Goal: Browse casually: Explore the website without a specific task or goal

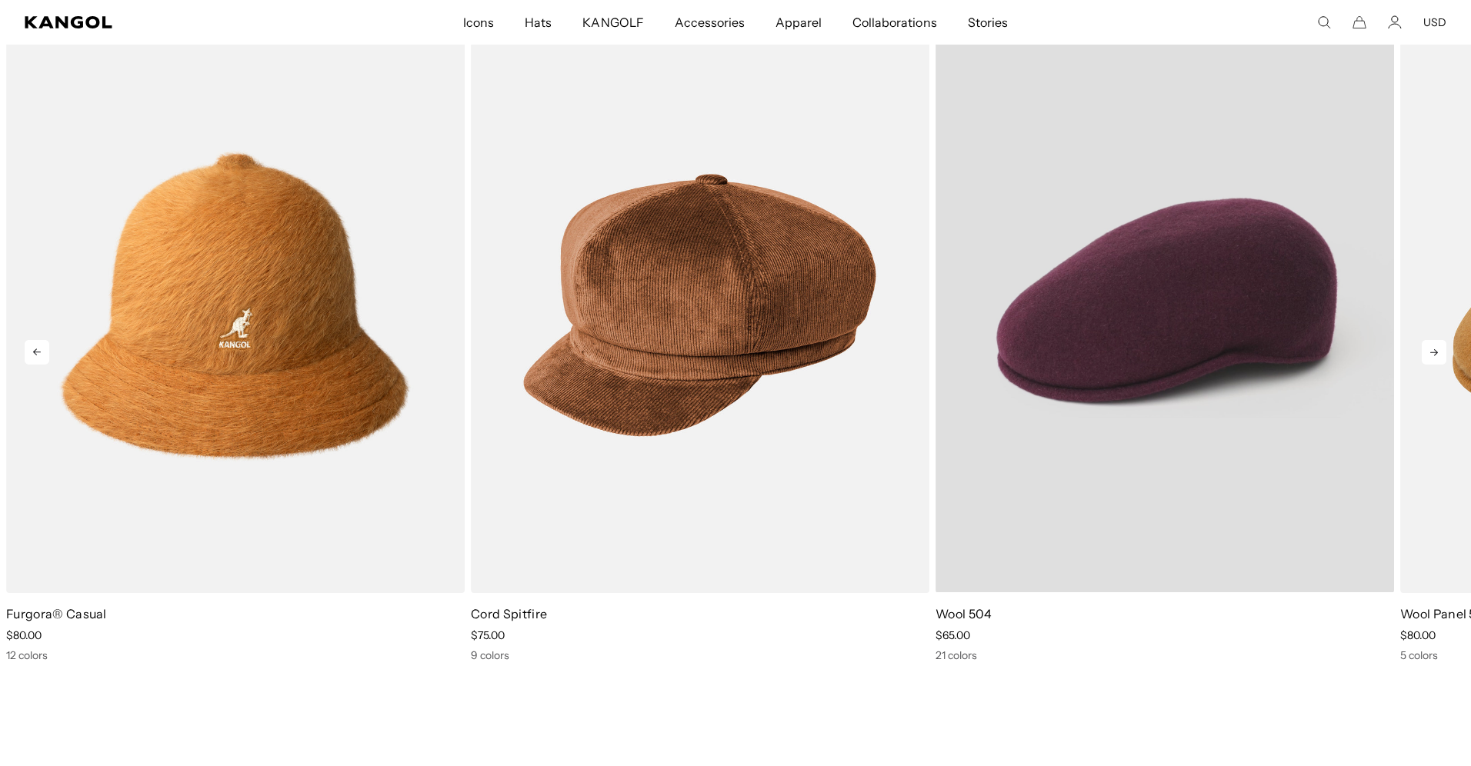
scroll to position [0, 317]
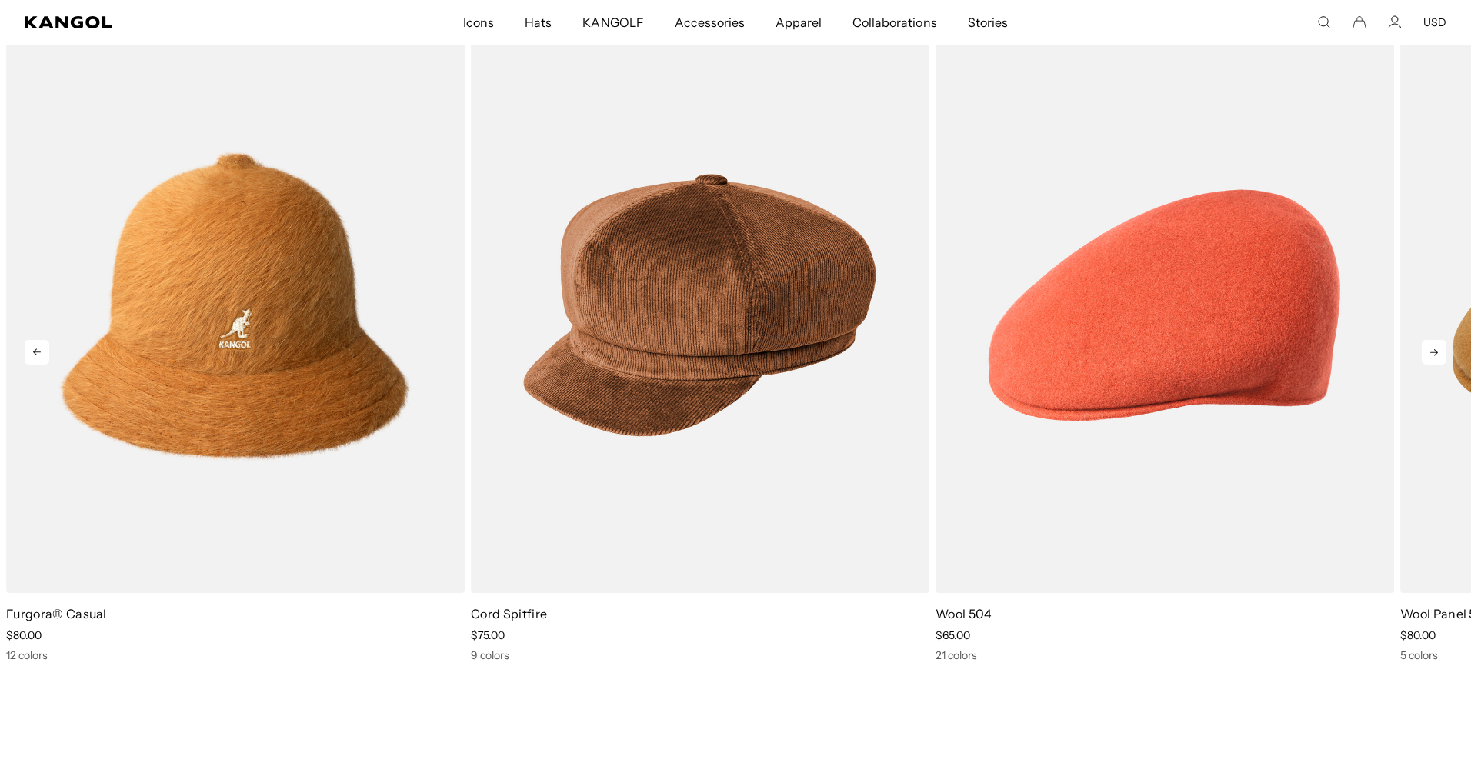
click at [1427, 353] on icon at bounding box center [1434, 352] width 25 height 25
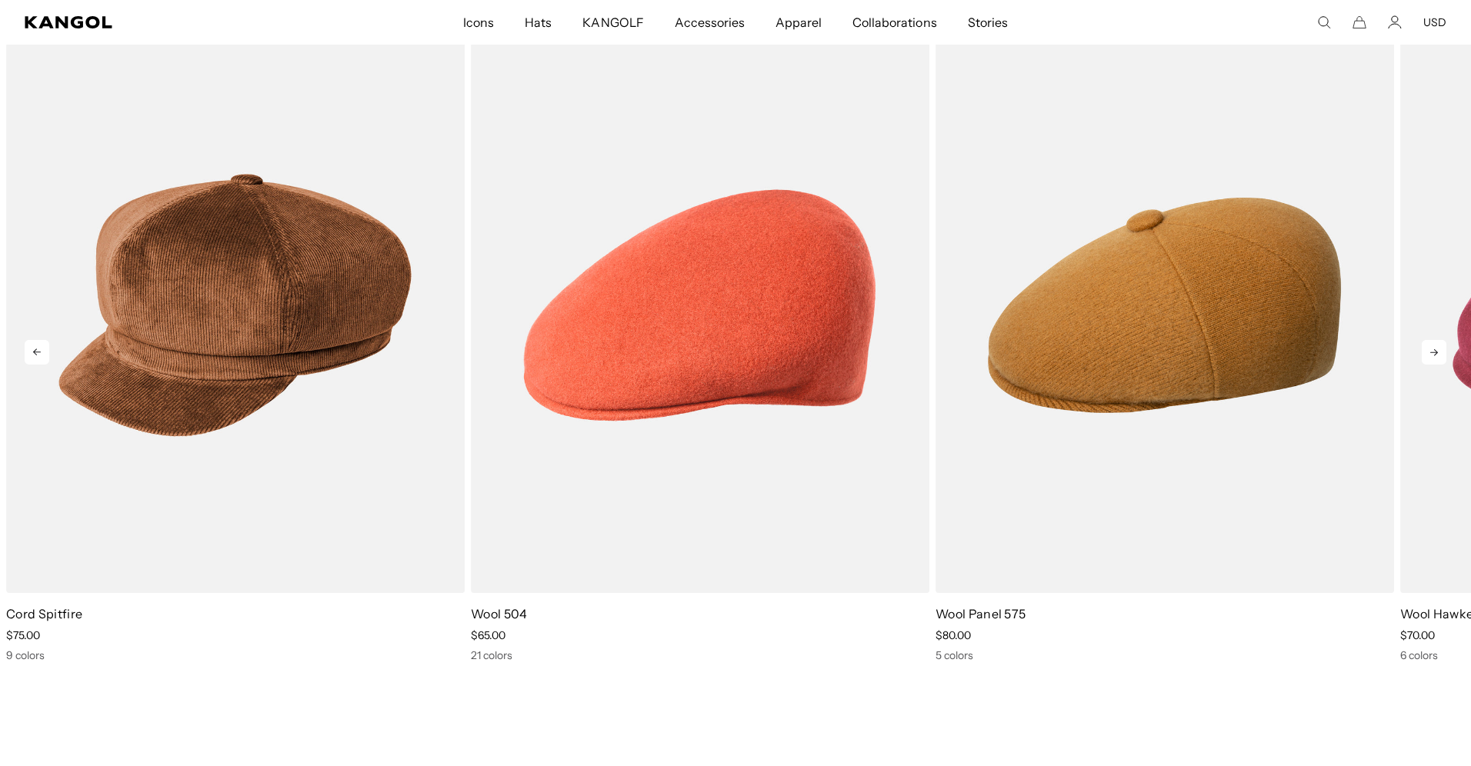
click at [1427, 353] on icon at bounding box center [1434, 352] width 25 height 25
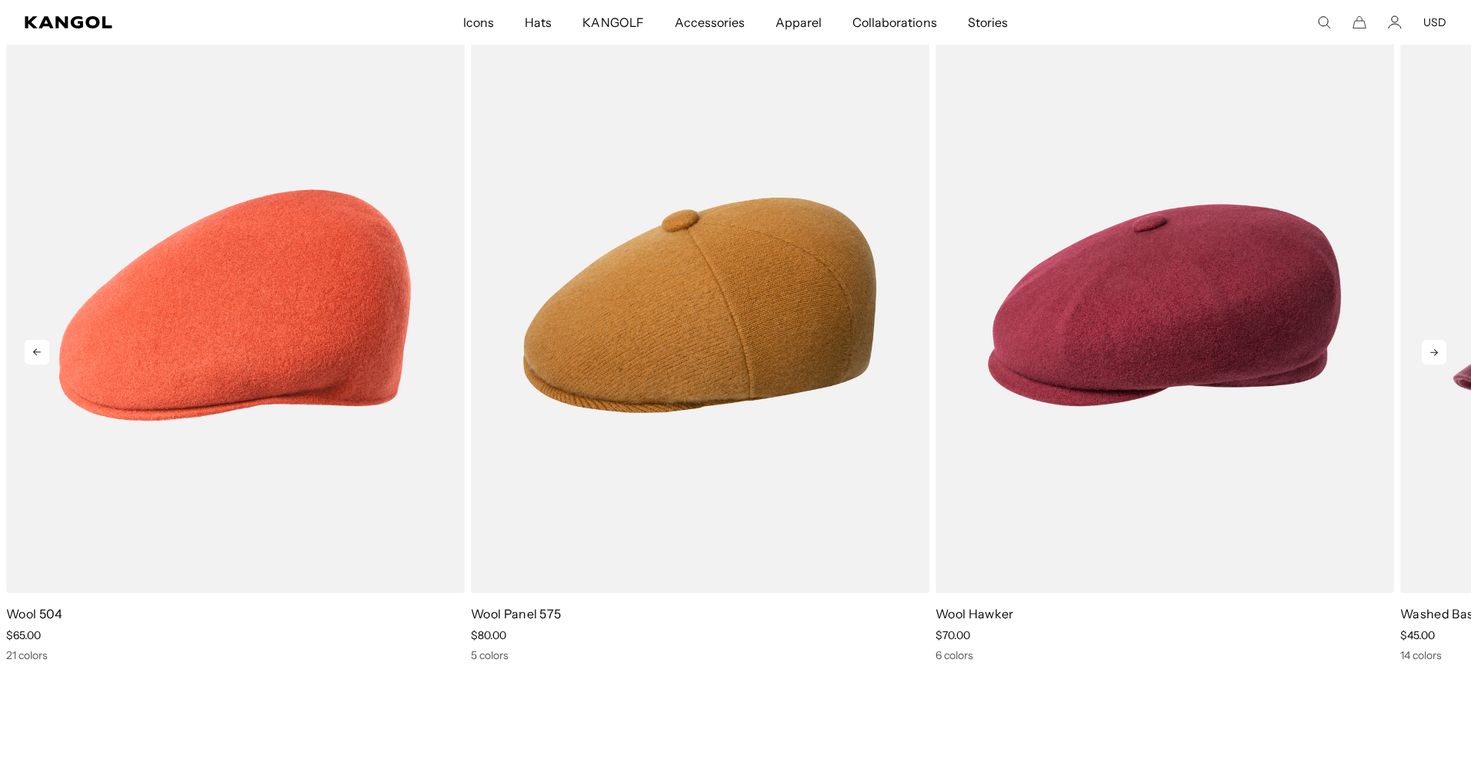
scroll to position [0, 0]
click at [1427, 353] on icon at bounding box center [1434, 352] width 25 height 25
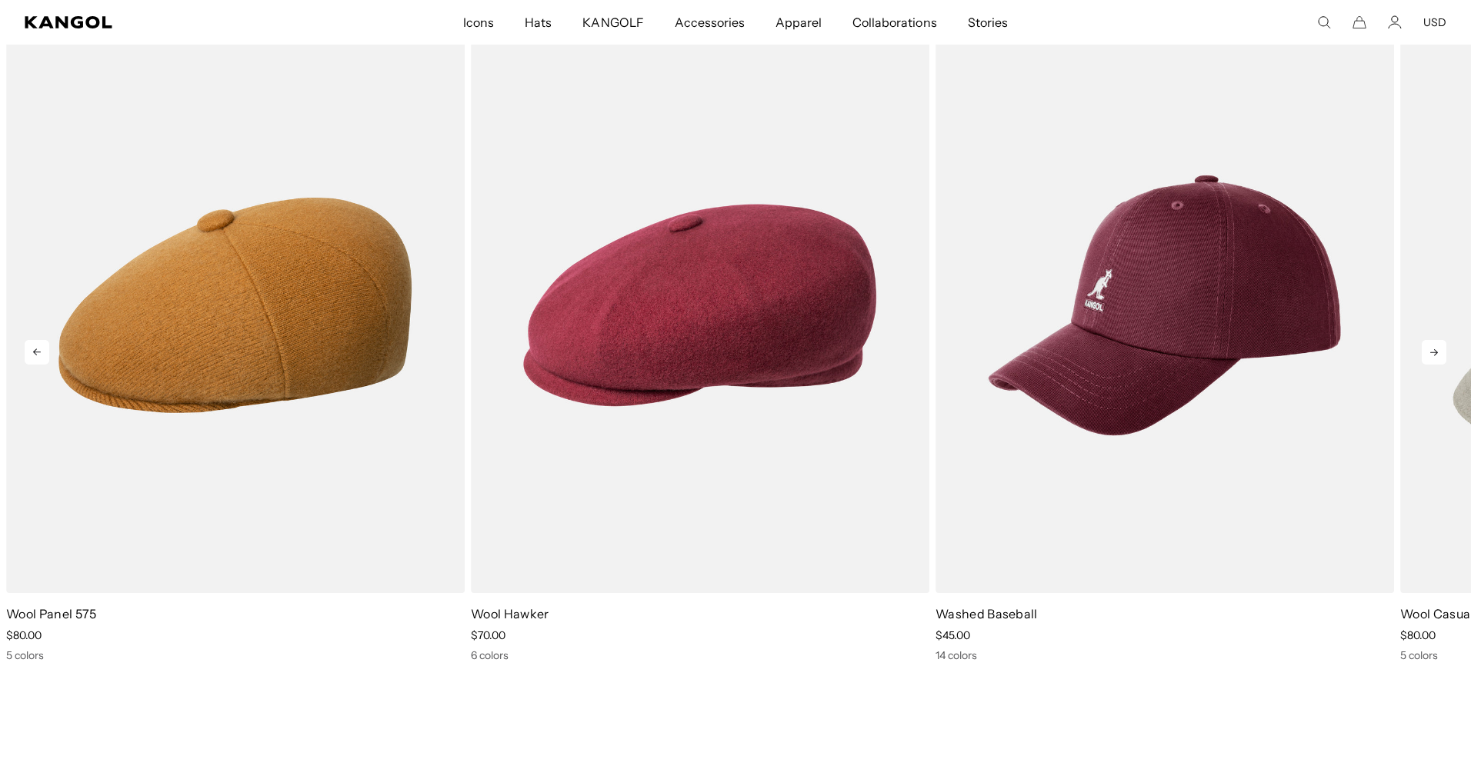
click at [1426, 352] on icon at bounding box center [1434, 352] width 25 height 25
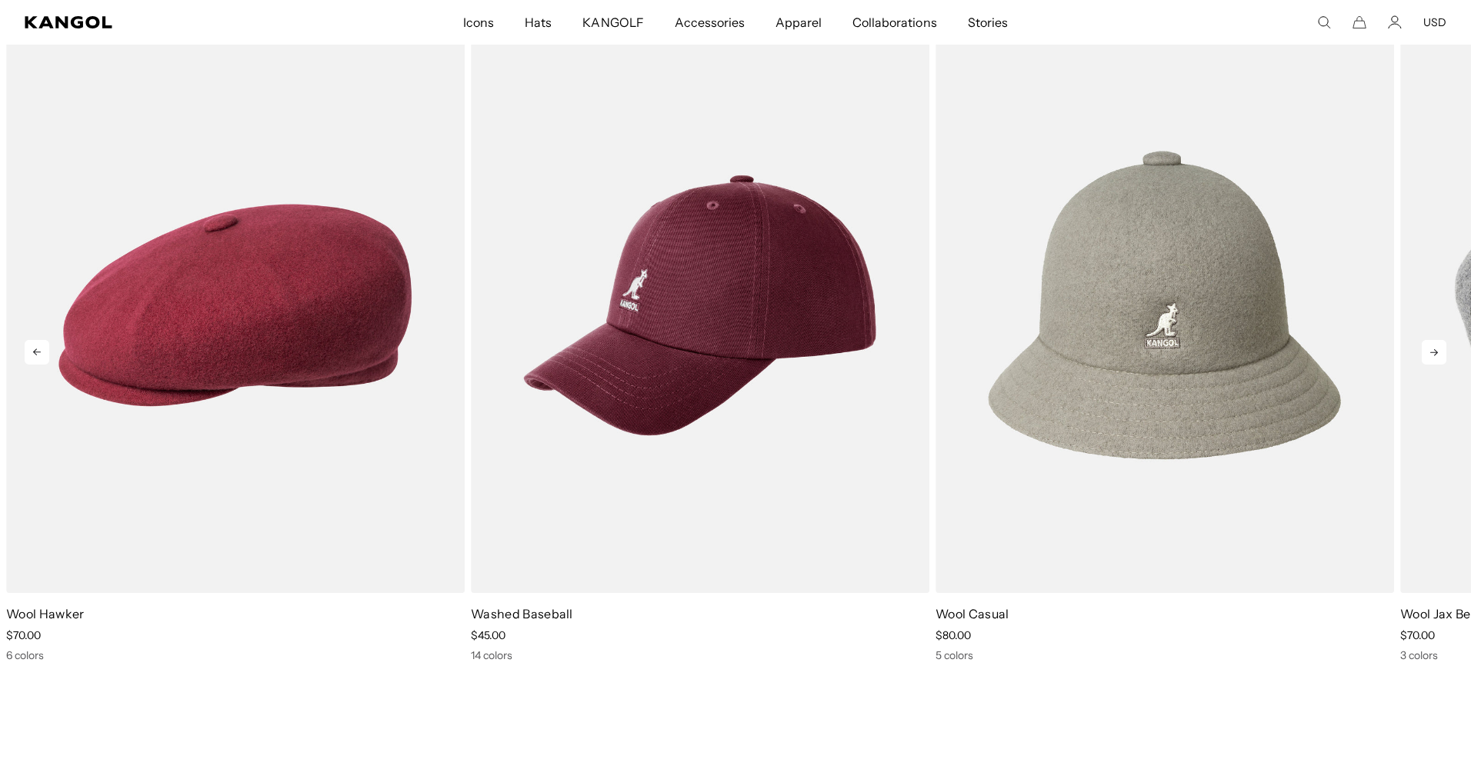
click at [1426, 352] on icon at bounding box center [1434, 352] width 25 height 25
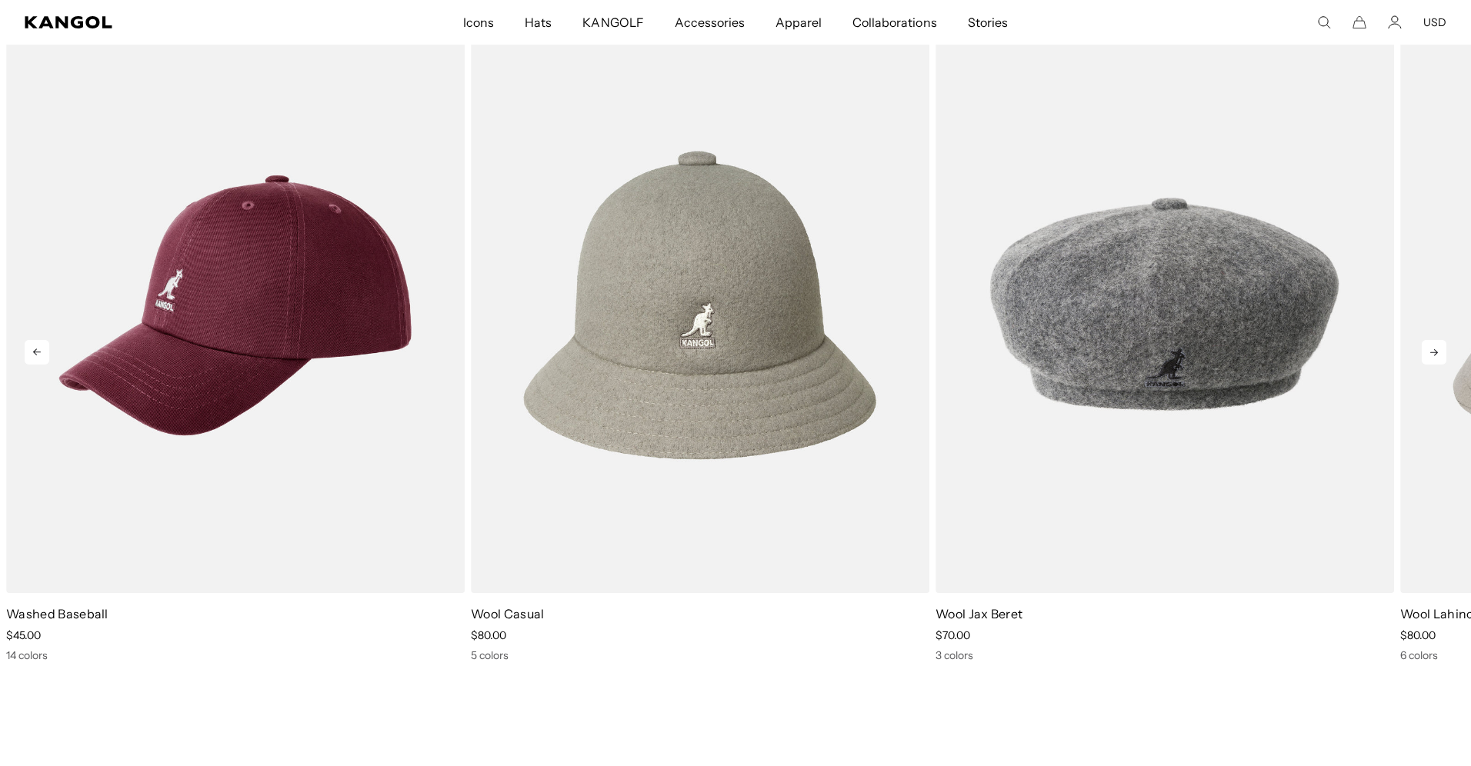
scroll to position [0, 317]
click at [1426, 352] on icon at bounding box center [1434, 352] width 25 height 25
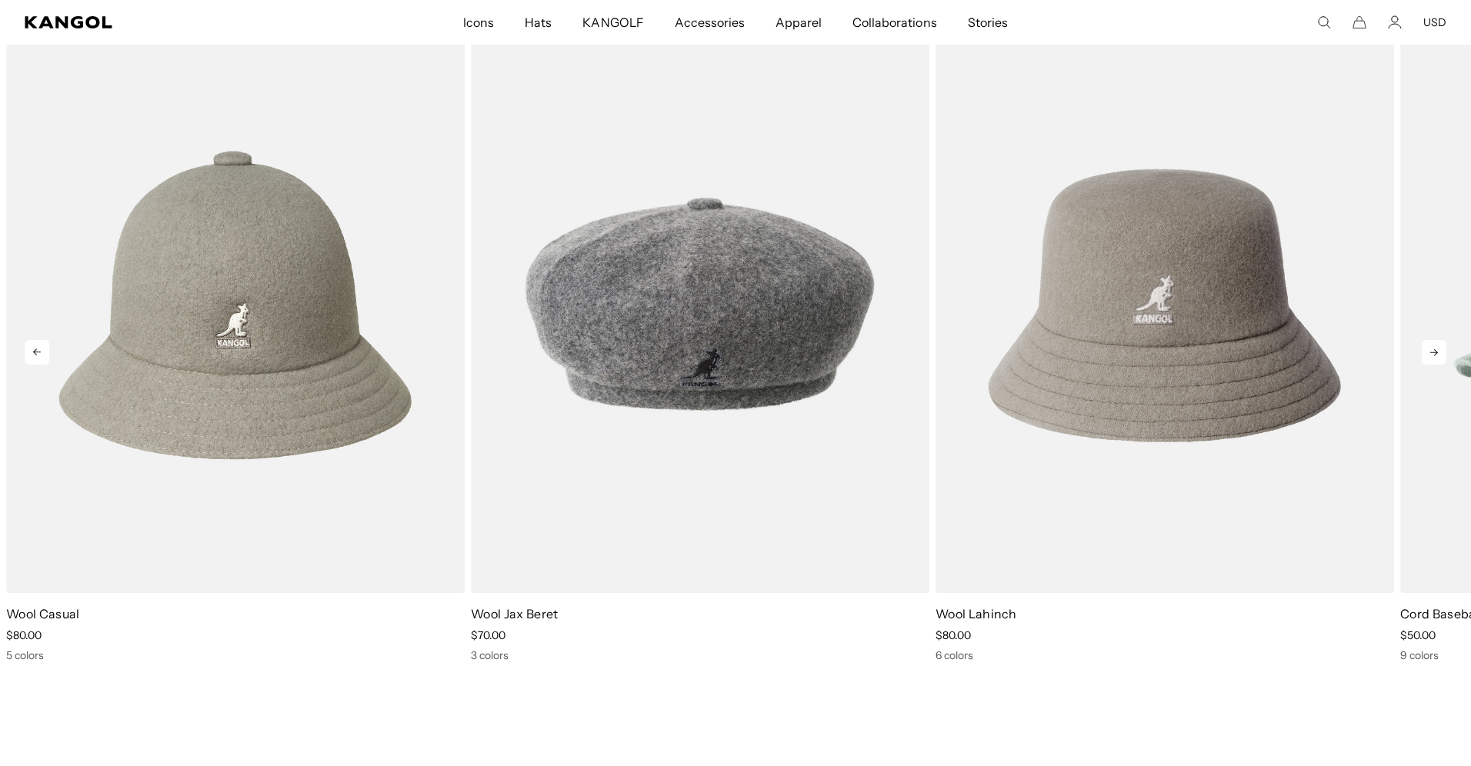
click at [1428, 352] on icon at bounding box center [1434, 352] width 25 height 25
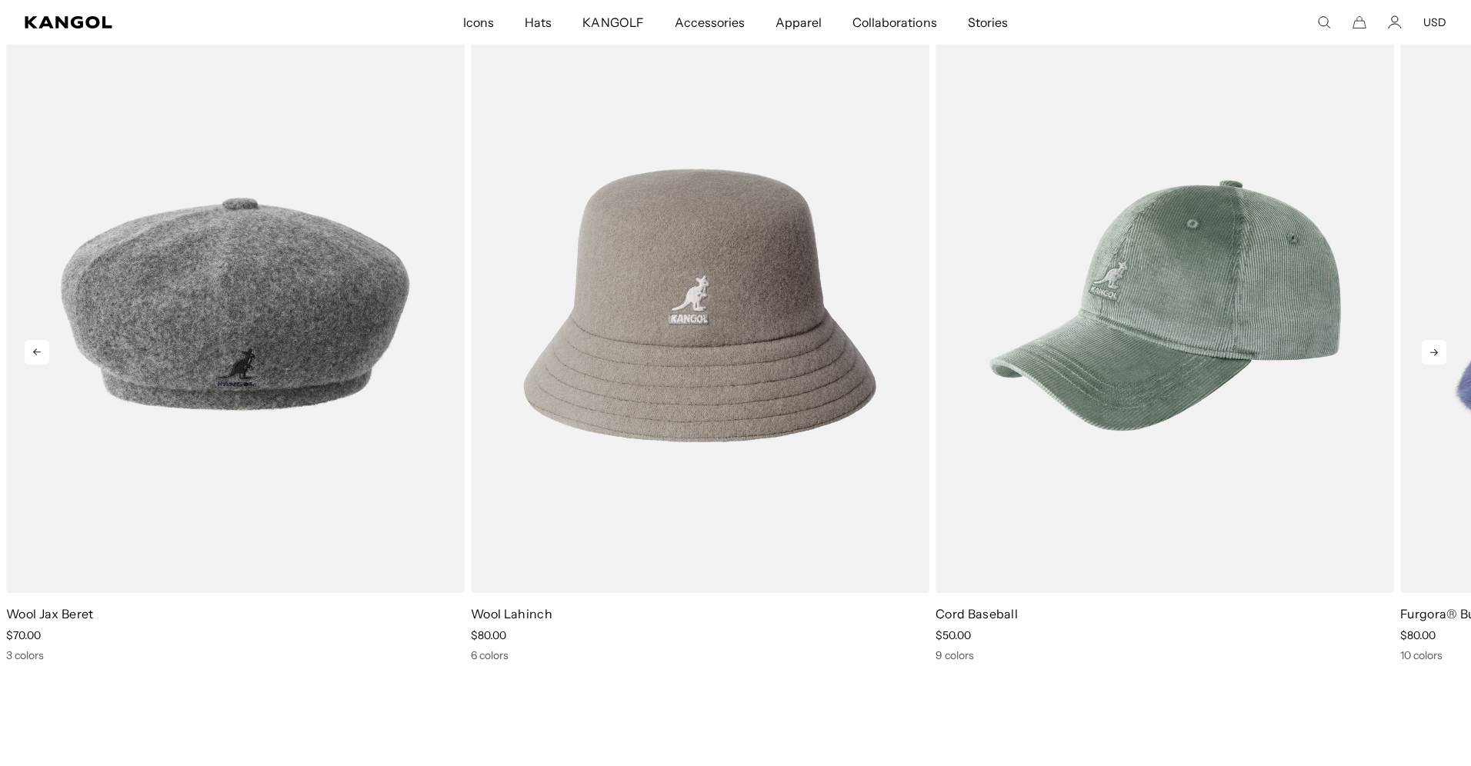
click at [1428, 352] on icon at bounding box center [1434, 352] width 25 height 25
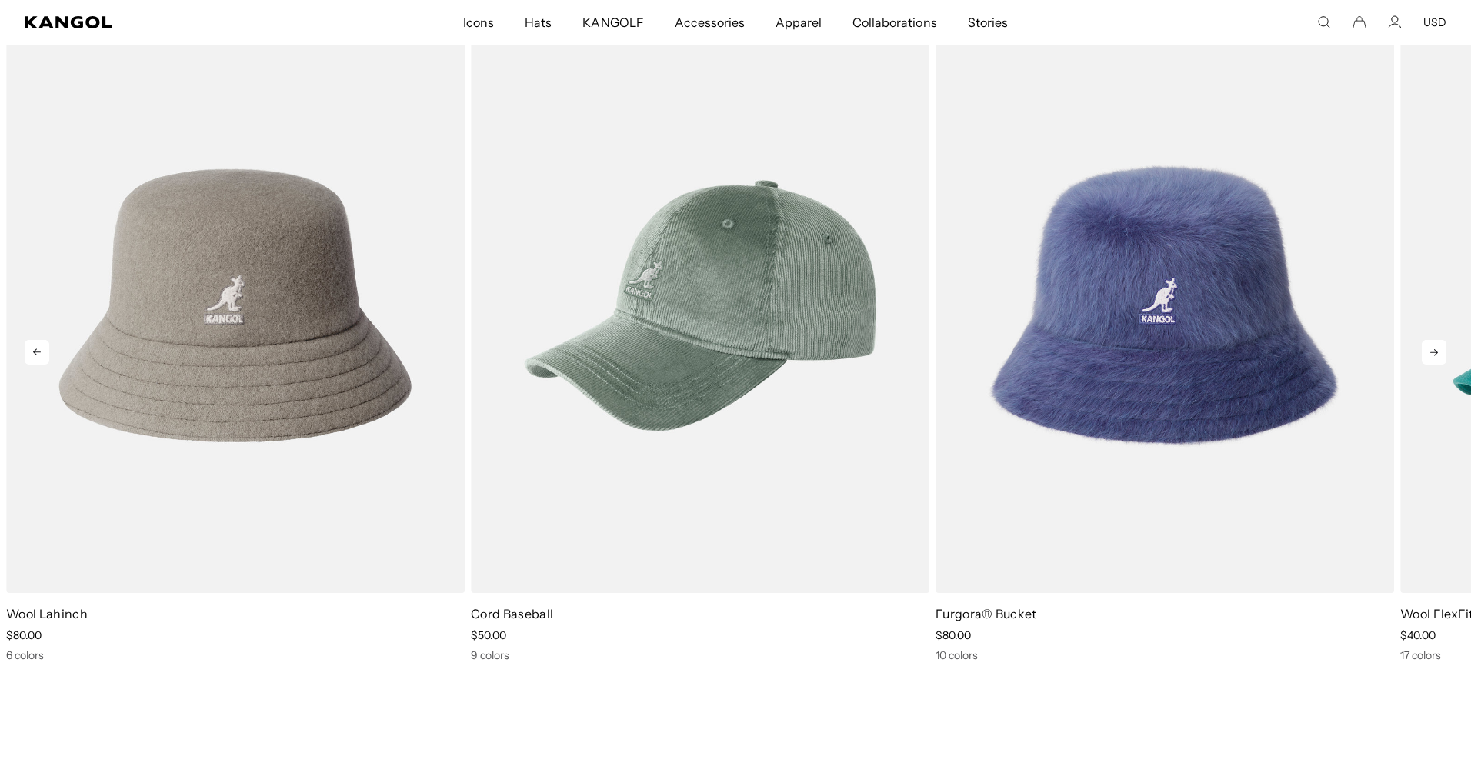
click at [1429, 352] on icon at bounding box center [1434, 352] width 25 height 25
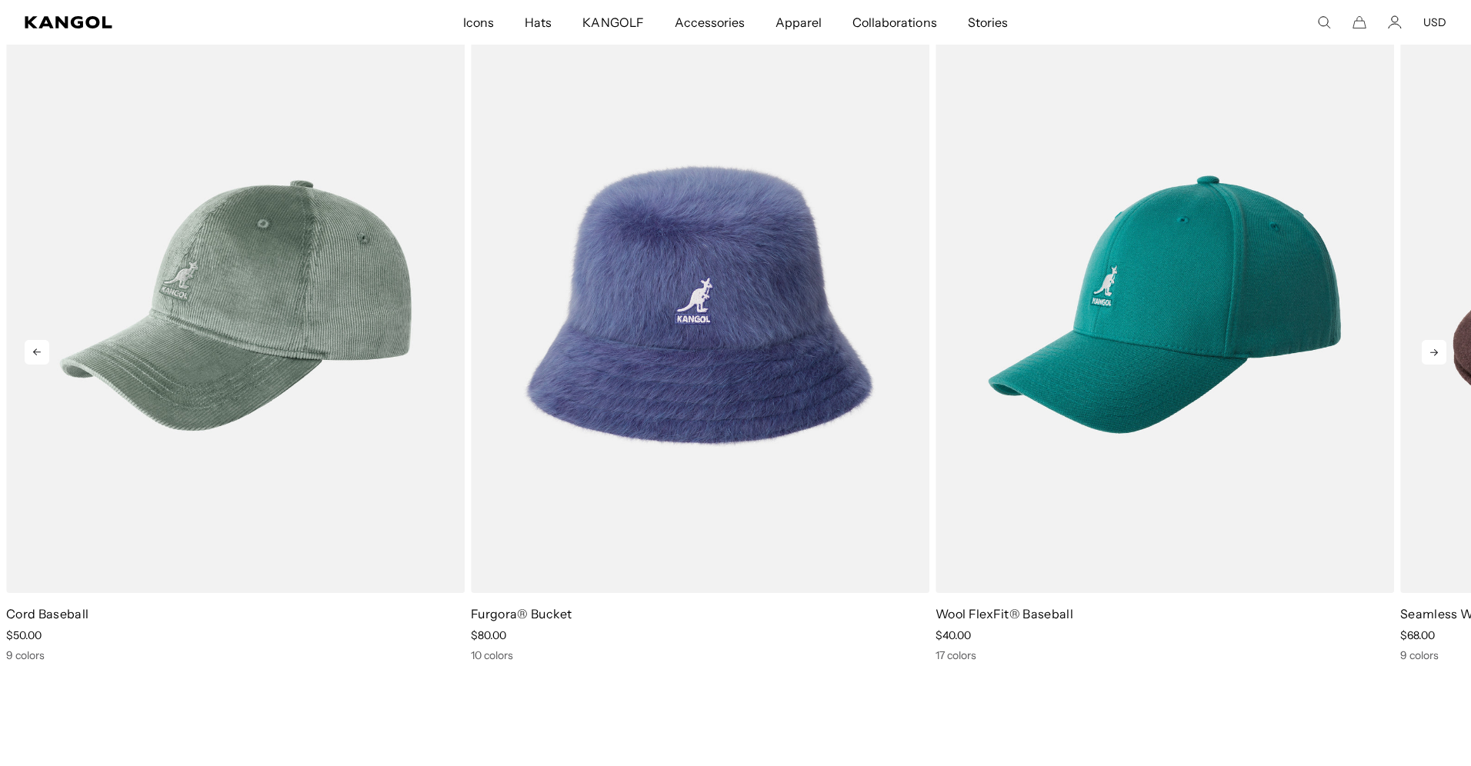
click at [1429, 352] on icon at bounding box center [1434, 352] width 25 height 25
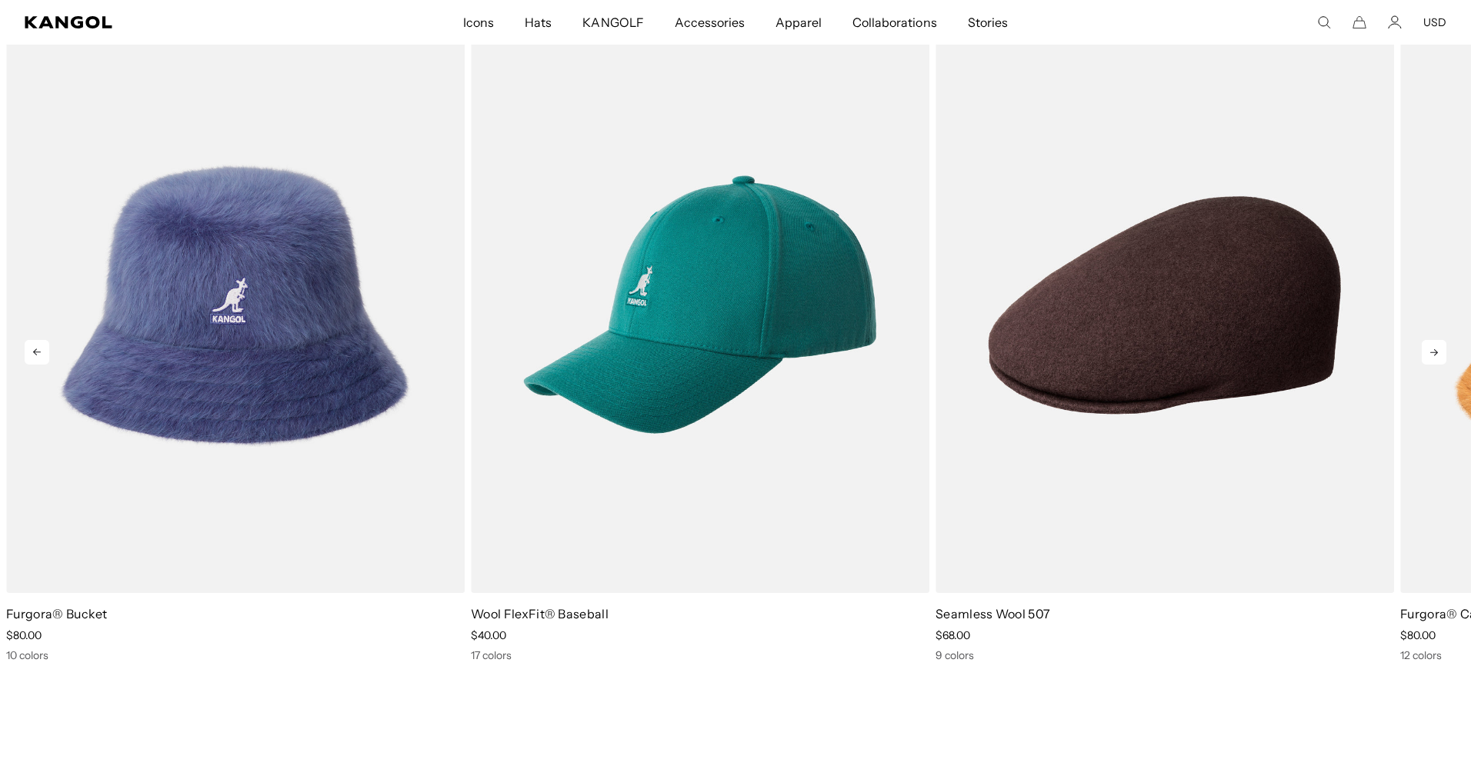
click at [1435, 350] on icon at bounding box center [1434, 352] width 8 height 7
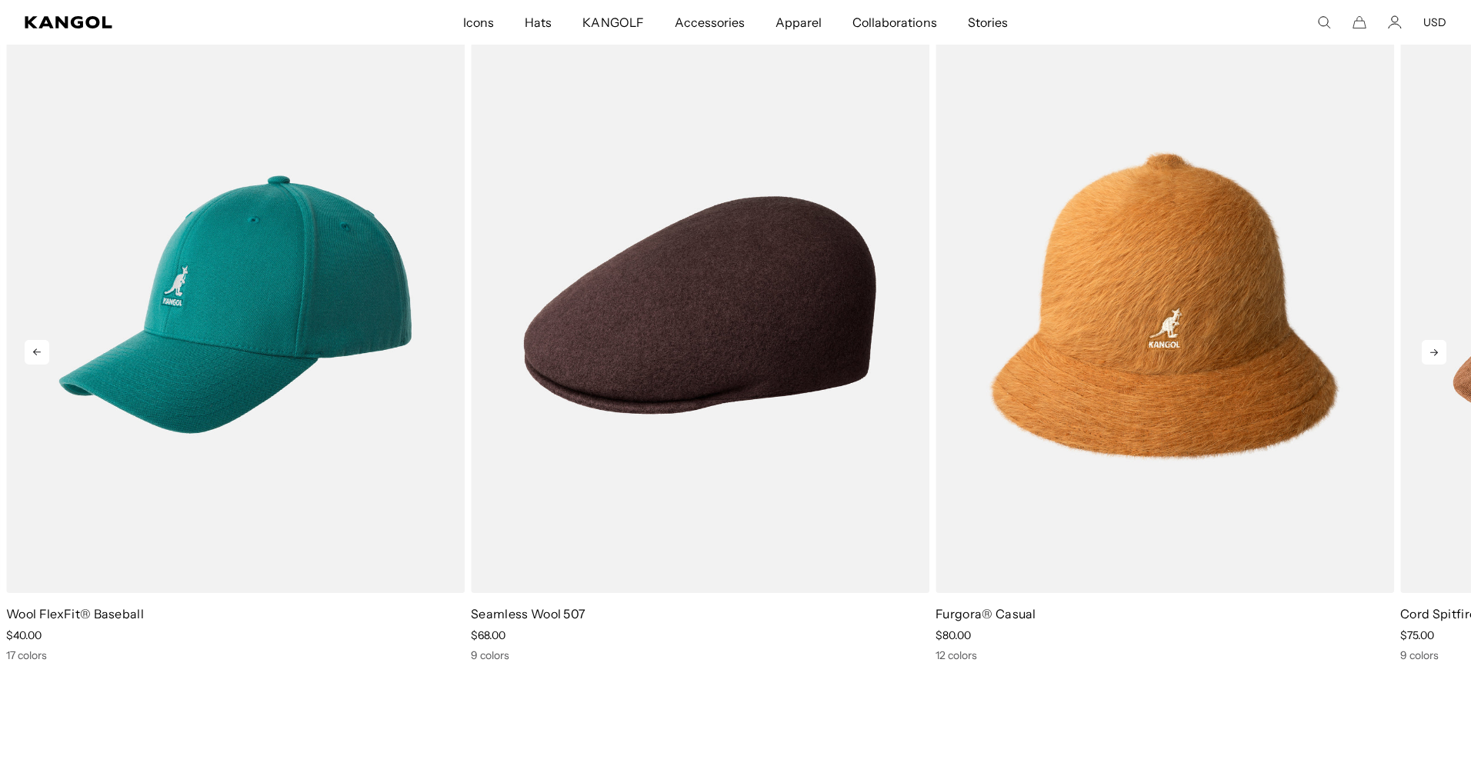
click at [1435, 349] on icon at bounding box center [1434, 352] width 8 height 7
